Goal: Task Accomplishment & Management: Manage account settings

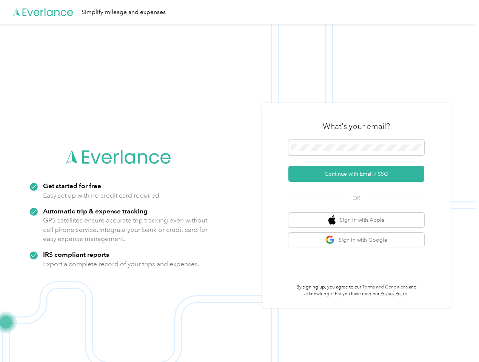
click at [239, 181] on img at bounding box center [237, 205] width 475 height 362
click at [239, 12] on div "Simplify mileage and expenses" at bounding box center [237, 12] width 475 height 24
click at [359, 174] on button "Continue with Email / SSO" at bounding box center [356, 174] width 136 height 16
click at [359, 220] on button "Sign in with Apple" at bounding box center [356, 220] width 136 height 15
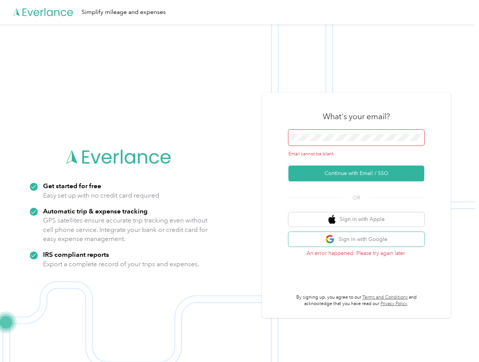
click at [359, 240] on button "Sign in with Google" at bounding box center [356, 239] width 136 height 15
